Goal: Task Accomplishment & Management: Complete application form

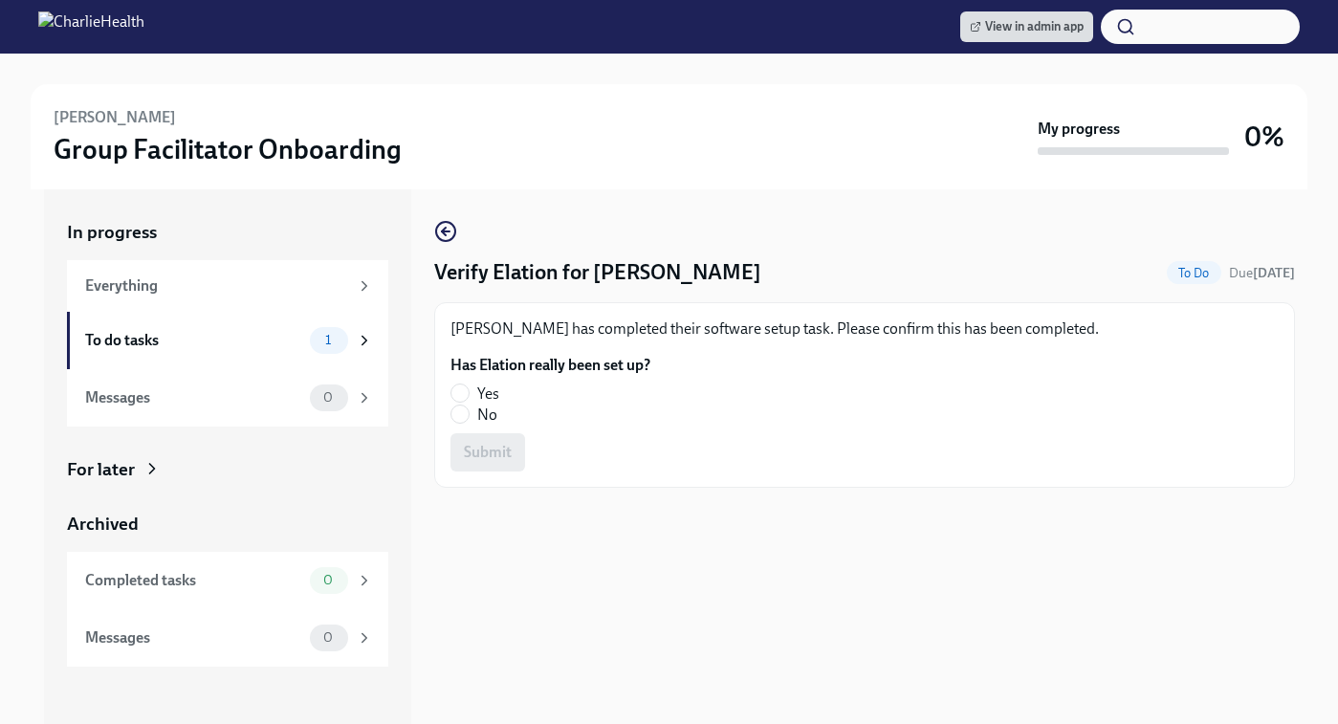
click at [468, 397] on label "Yes" at bounding box center [542, 393] width 185 height 21
click at [468, 397] on input "Yes" at bounding box center [459, 392] width 17 height 17
radio input "true"
click at [480, 455] on span "Submit" at bounding box center [488, 452] width 48 height 19
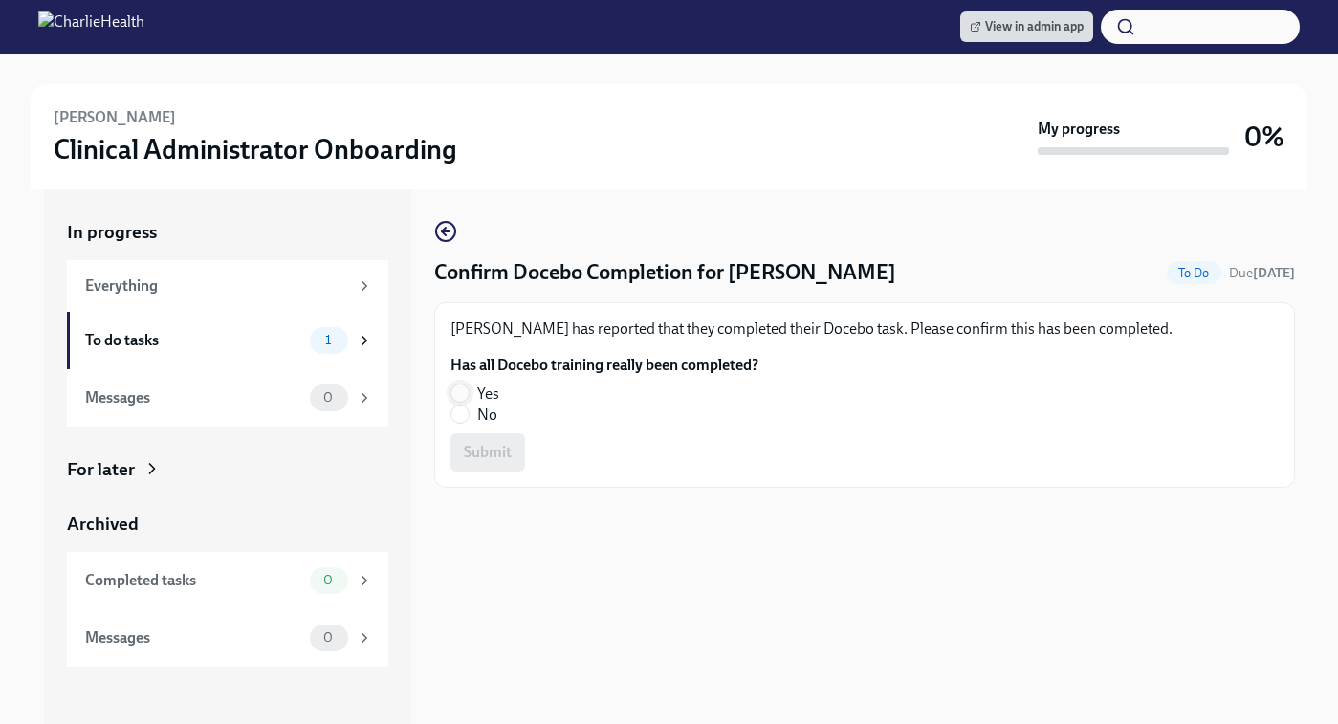
click at [464, 390] on input "Yes" at bounding box center [459, 392] width 17 height 17
radio input "true"
click at [478, 449] on span "Submit" at bounding box center [488, 452] width 48 height 19
